Goal: Information Seeking & Learning: Learn about a topic

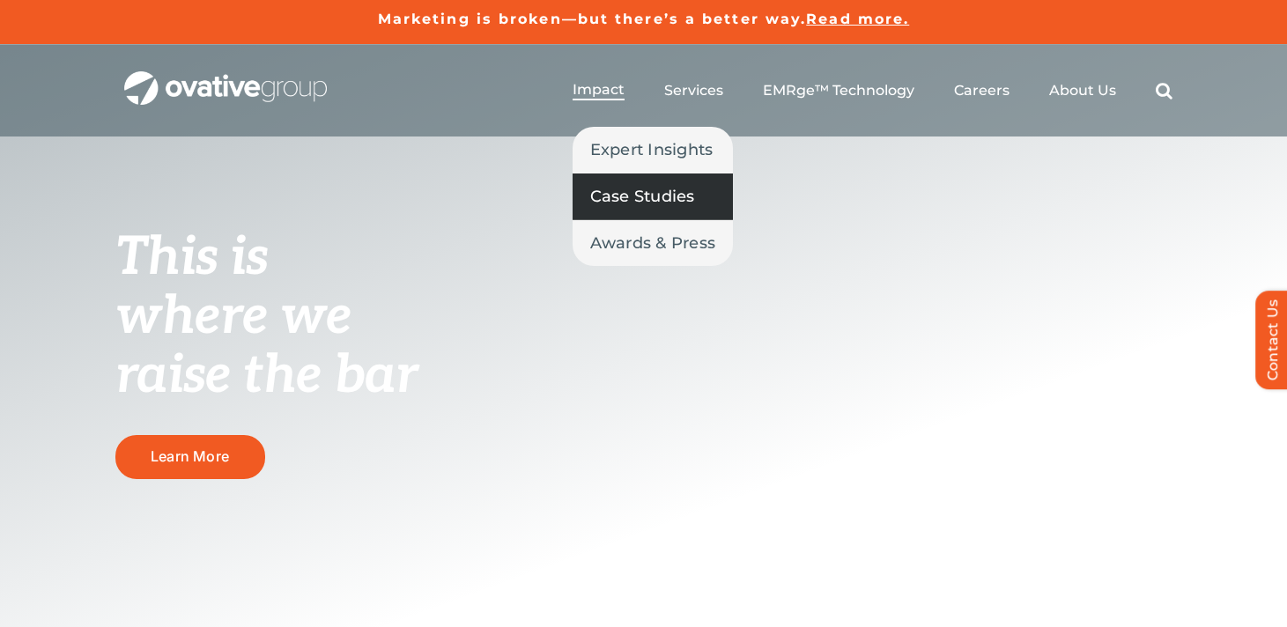
click at [623, 205] on span "Case Studies" at bounding box center [642, 196] width 105 height 25
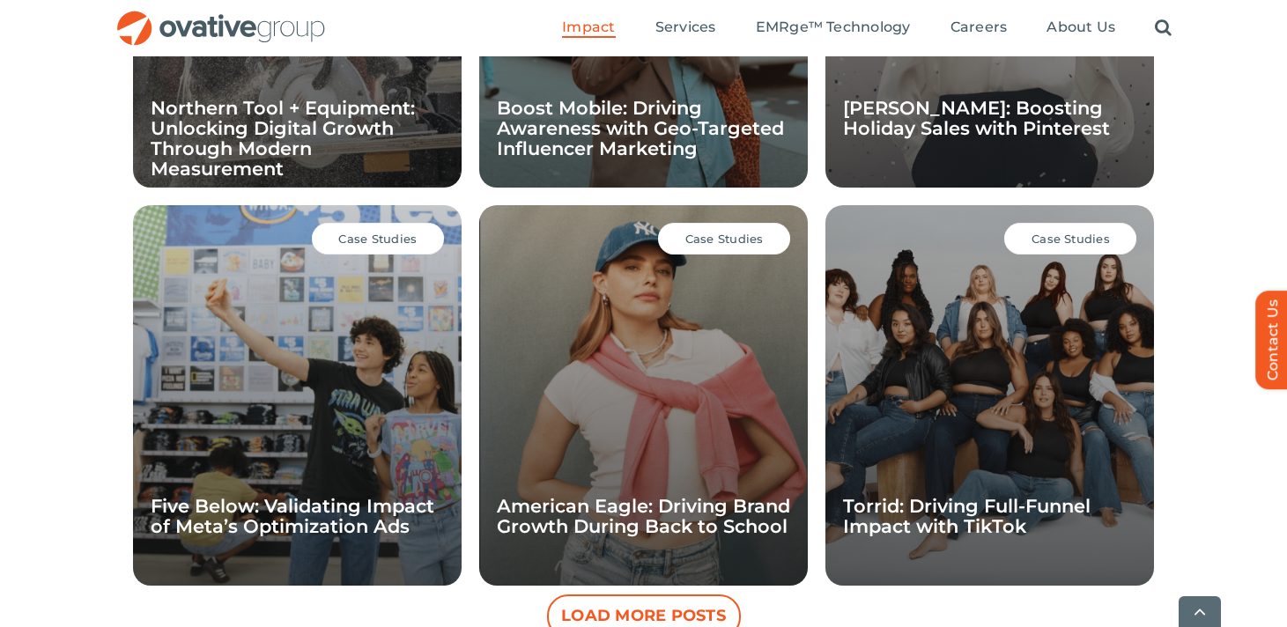
scroll to position [1791, 0]
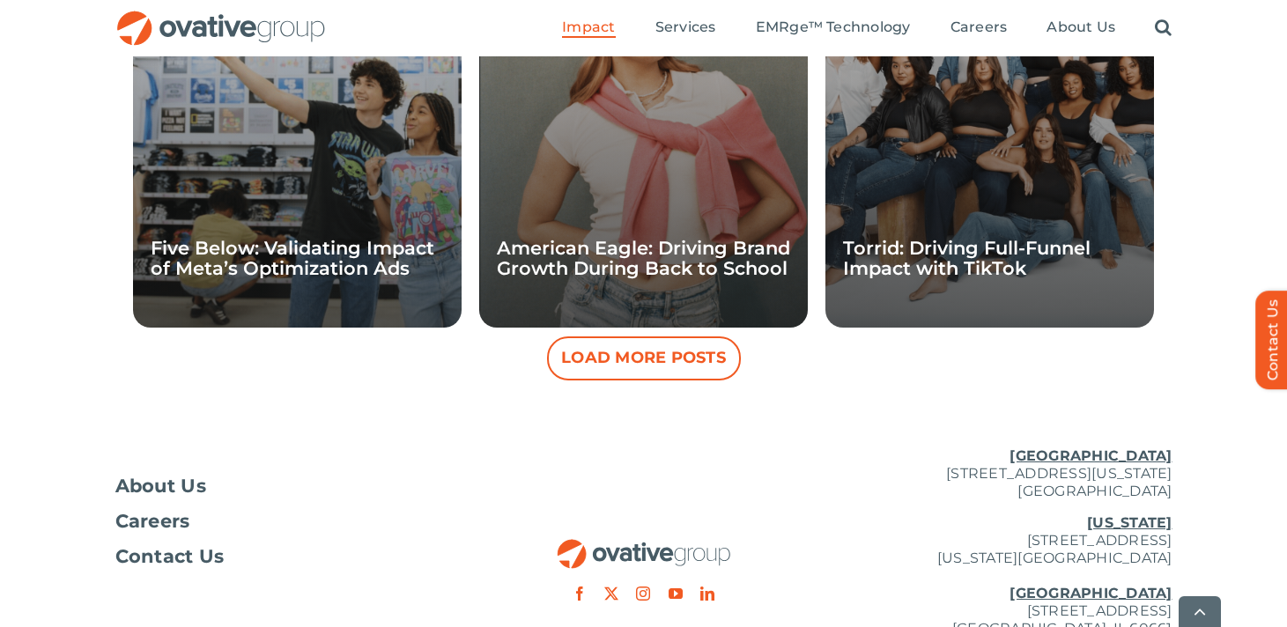
click at [642, 364] on button "Load More Posts" at bounding box center [644, 359] width 194 height 44
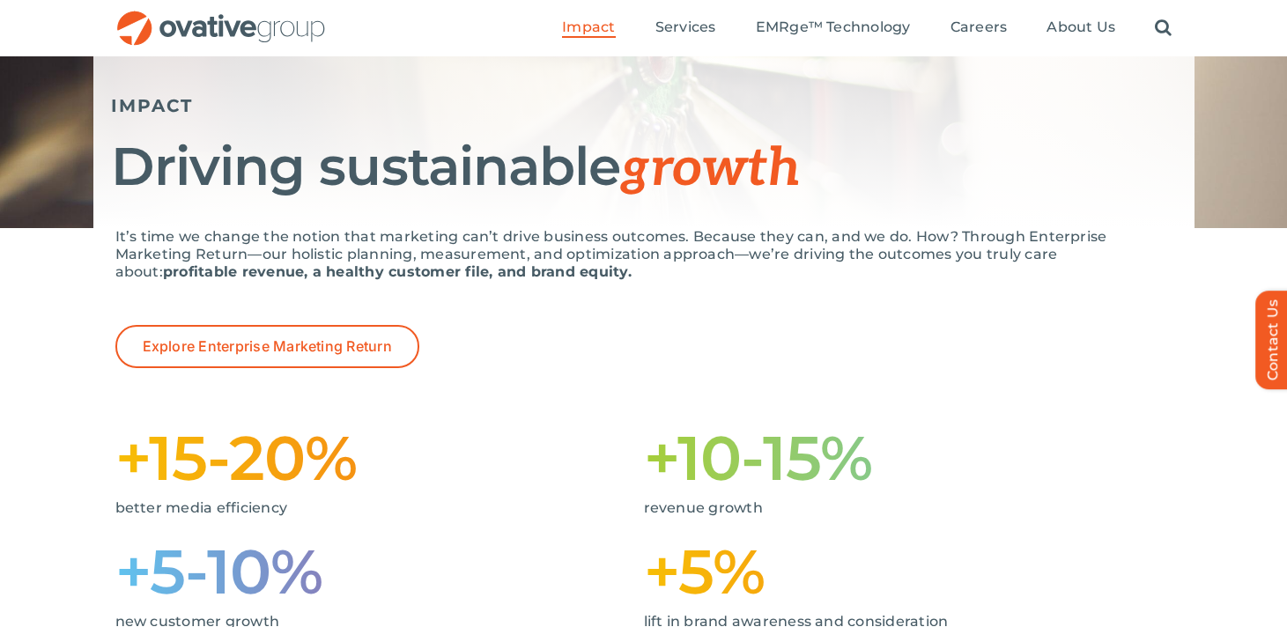
scroll to position [0, 0]
